Goal: Communication & Community: Share content

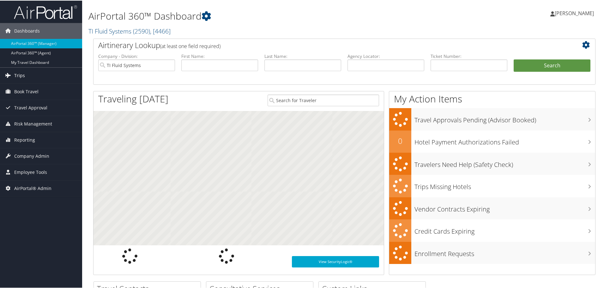
click at [27, 70] on link "Trips" at bounding box center [41, 75] width 82 height 16
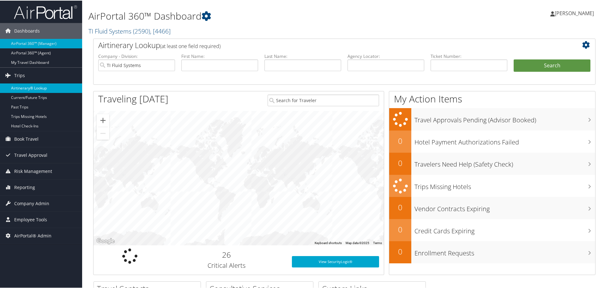
click at [25, 86] on link "Airtinerary® Lookup" at bounding box center [41, 87] width 82 height 9
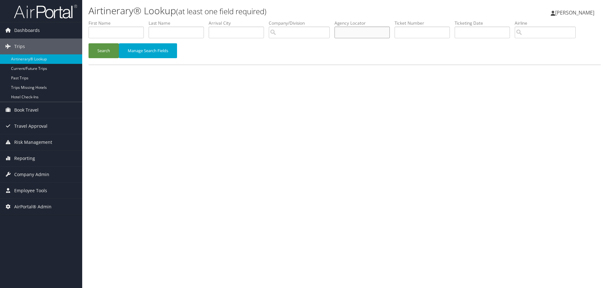
click at [345, 32] on input "text" at bounding box center [361, 33] width 55 height 12
type input "4h5vec"
click at [106, 50] on button "Search" at bounding box center [103, 50] width 30 height 15
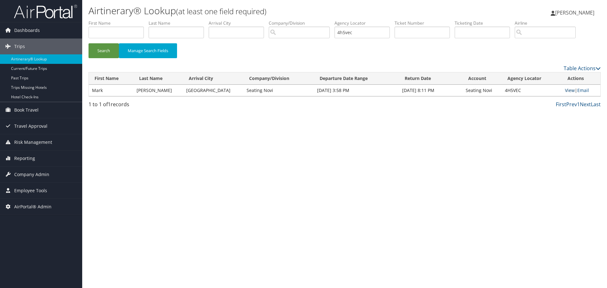
click at [567, 89] on link "View" at bounding box center [570, 90] width 10 height 6
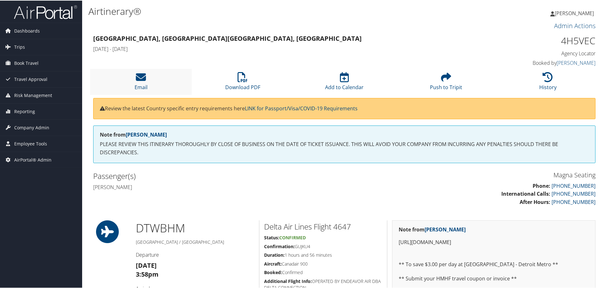
click at [134, 78] on li "Email" at bounding box center [141, 81] width 102 height 26
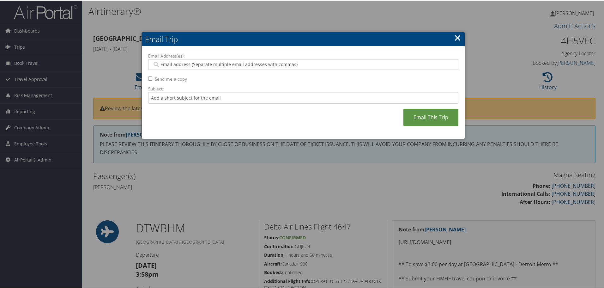
click at [183, 63] on input "Email Address(es):" at bounding box center [303, 64] width 302 height 6
paste input "[PERSON_NAME][EMAIL_ADDRESS][PERSON_NAME][DOMAIN_NAME]"
type input "[PERSON_NAME][EMAIL_ADDRESS][PERSON_NAME][DOMAIN_NAME]"
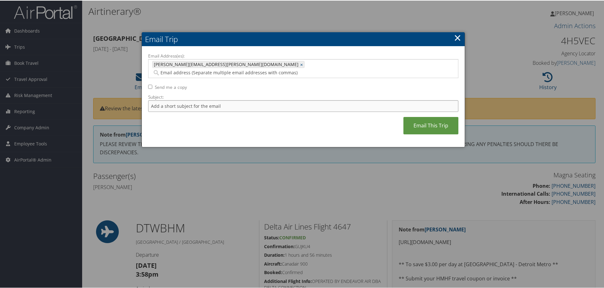
click at [178, 100] on input "Subject:" at bounding box center [303, 106] width 310 height 12
click at [164, 100] on input "Subject:" at bounding box center [303, 106] width 310 height 12
type input "[PERSON_NAME] [DATE]"
click at [435, 117] on link "Email This Trip" at bounding box center [430, 124] width 55 height 17
